Goal: Task Accomplishment & Management: Manage account settings

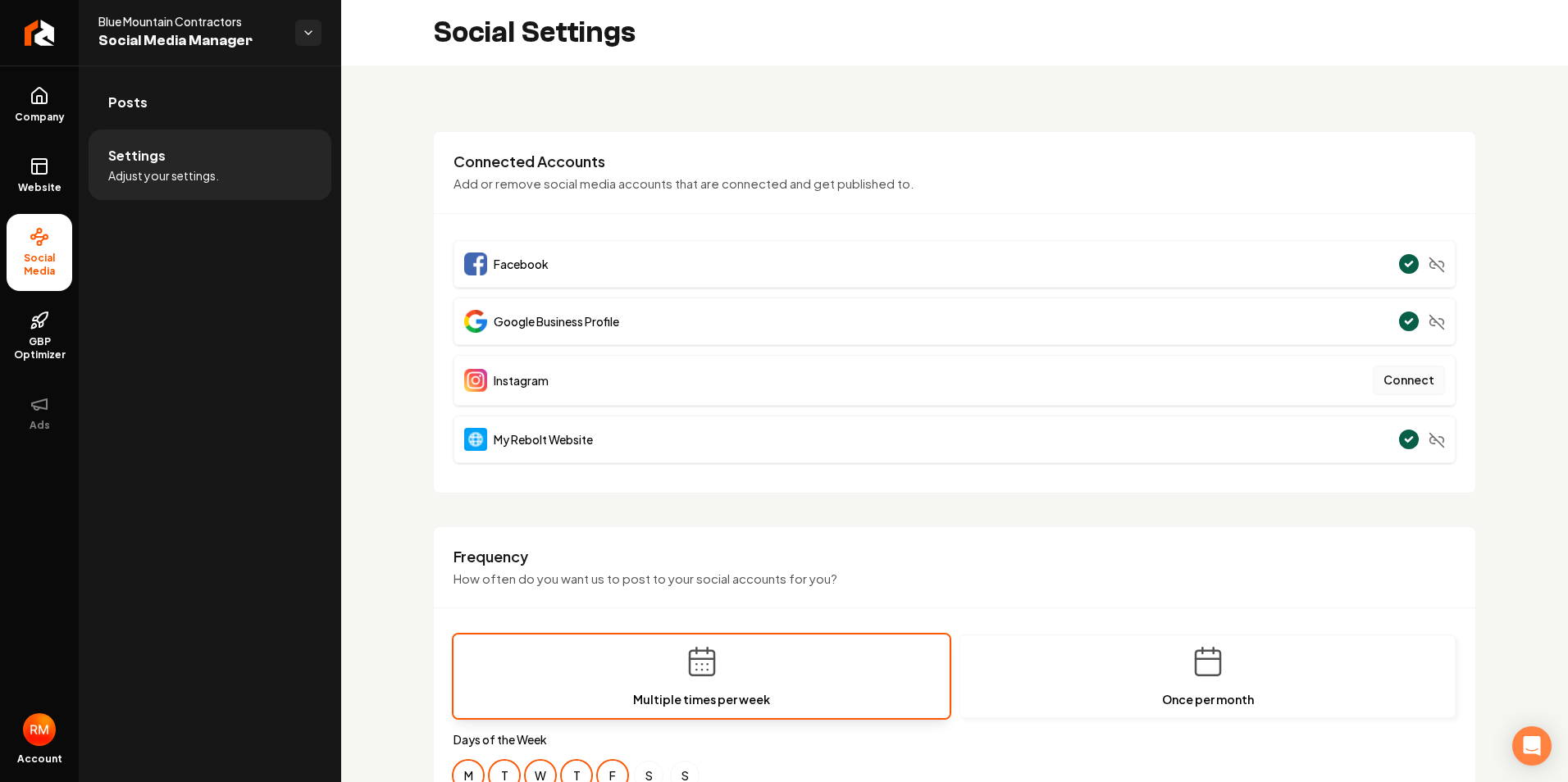
click at [1392, 374] on button "Connect" at bounding box center [1410, 381] width 73 height 30
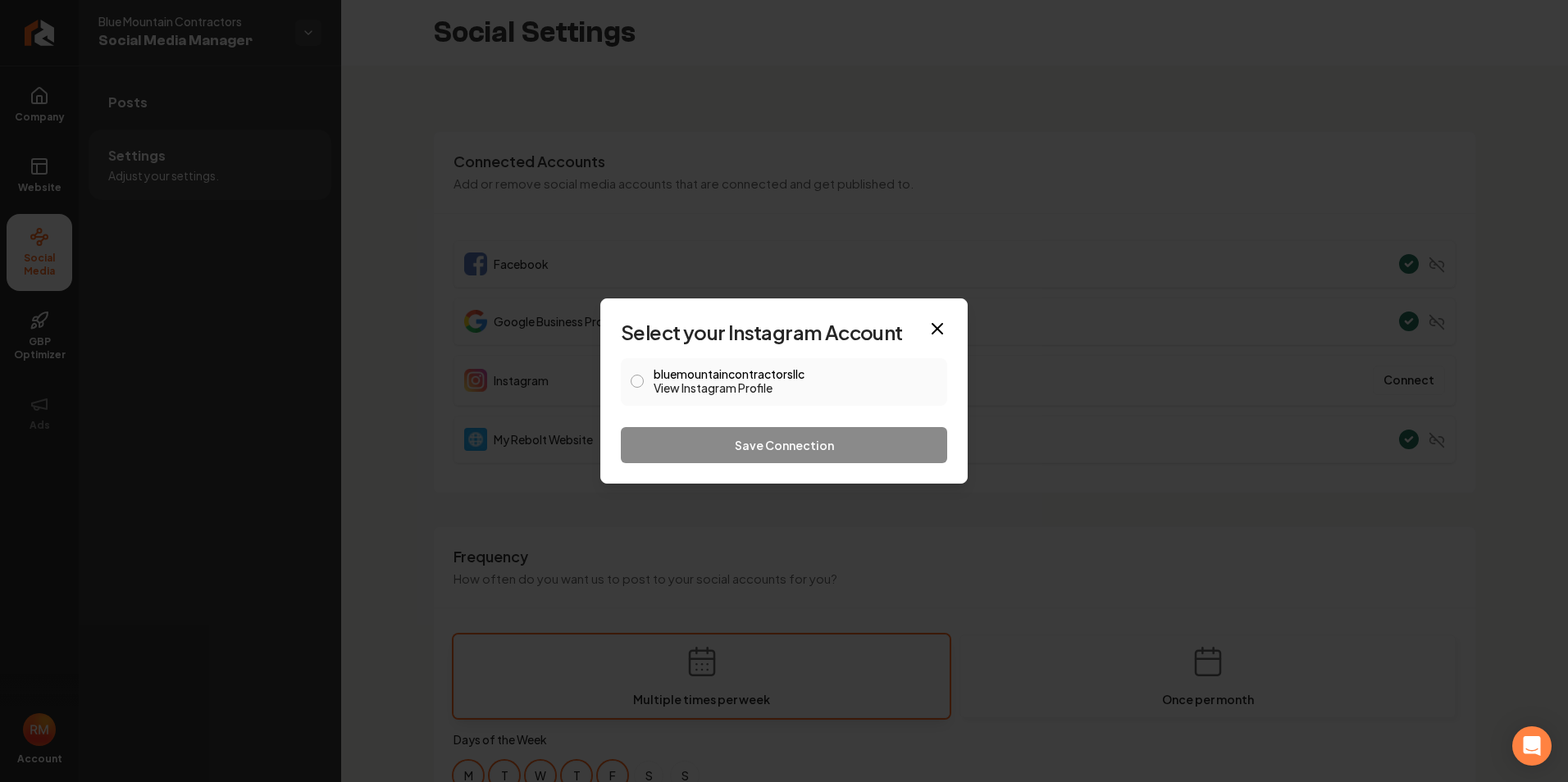
click at [634, 380] on button "bluemountaincontractorsllc View Instagram Profile" at bounding box center [637, 382] width 13 height 13
click at [716, 448] on button "Save Connection" at bounding box center [784, 445] width 326 height 36
